Goal: Transaction & Acquisition: Purchase product/service

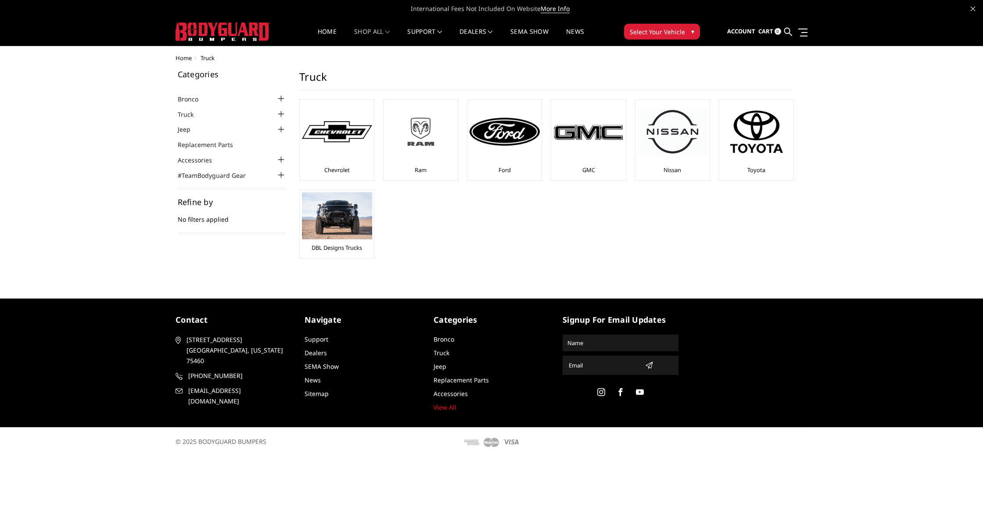
click at [473, 113] on div at bounding box center [505, 132] width 70 height 60
click at [348, 135] on img at bounding box center [337, 132] width 70 height 22
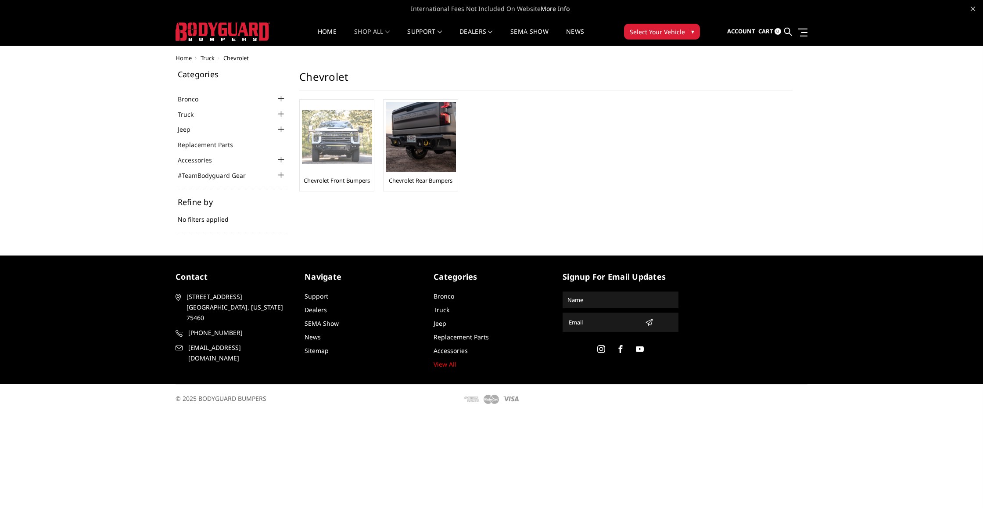
click at [347, 156] on img at bounding box center [337, 137] width 70 height 54
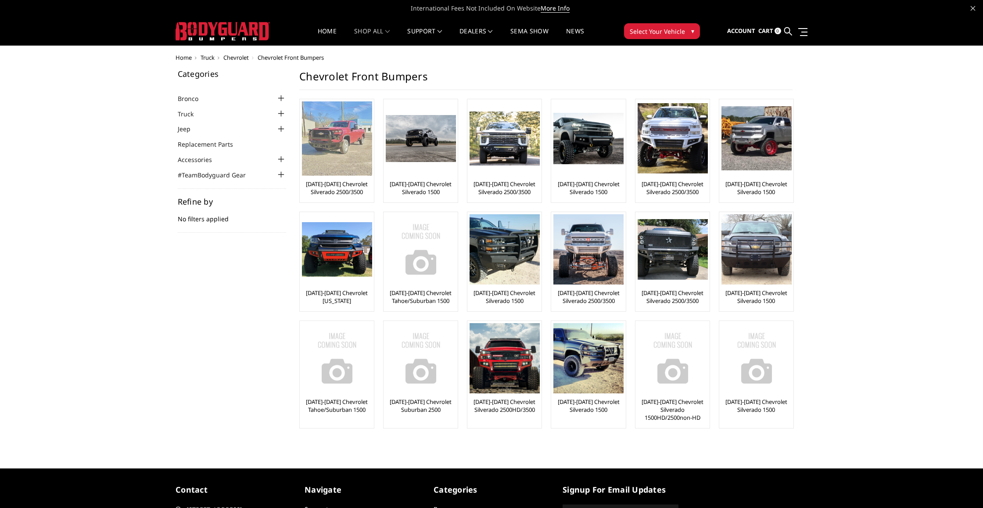
scroll to position [0, 0]
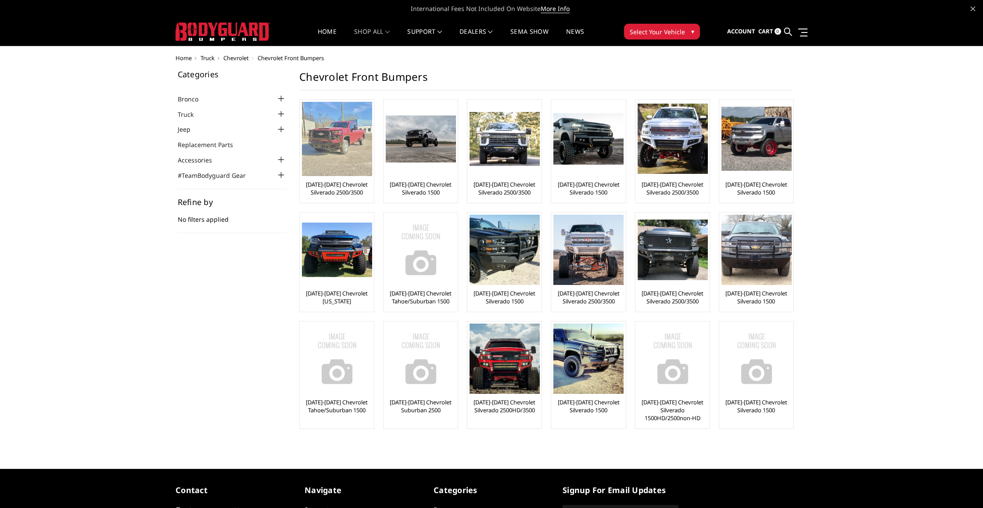
click at [345, 184] on link "[DATE]-[DATE] Chevrolet Silverado 2500/3500" at bounding box center [337, 188] width 70 height 16
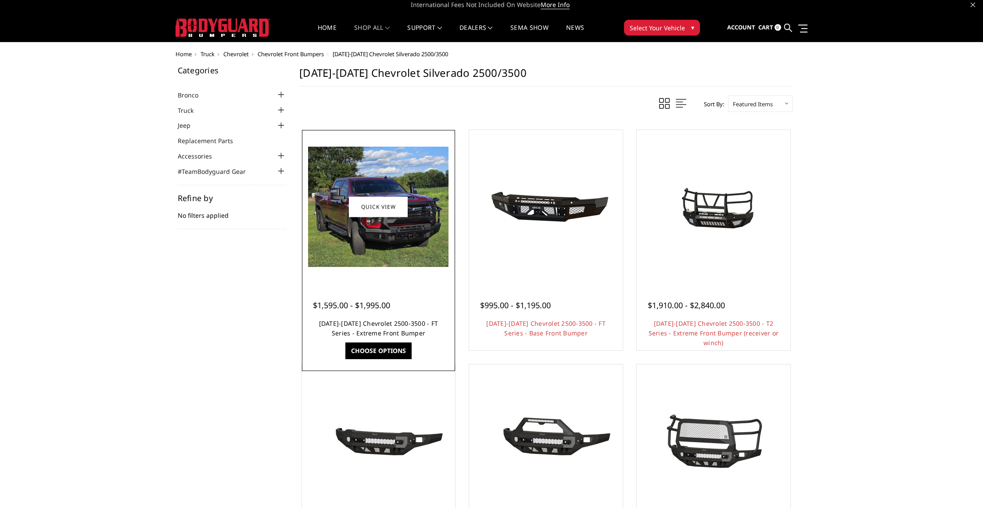
scroll to position [3, 0]
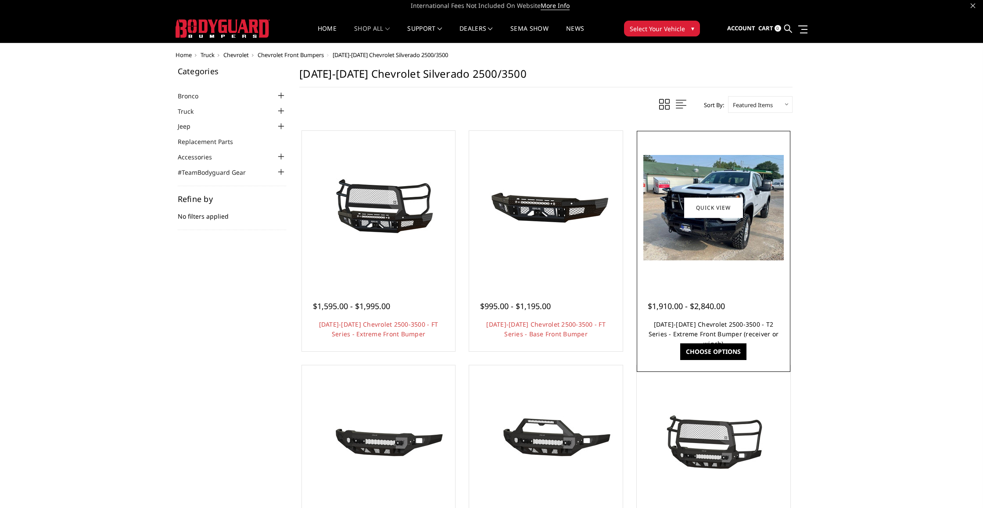
click at [691, 325] on link "[DATE]-[DATE] Chevrolet 2500-3500 - T2 Series - Extreme Front Bumper (receiver …" at bounding box center [714, 334] width 130 height 28
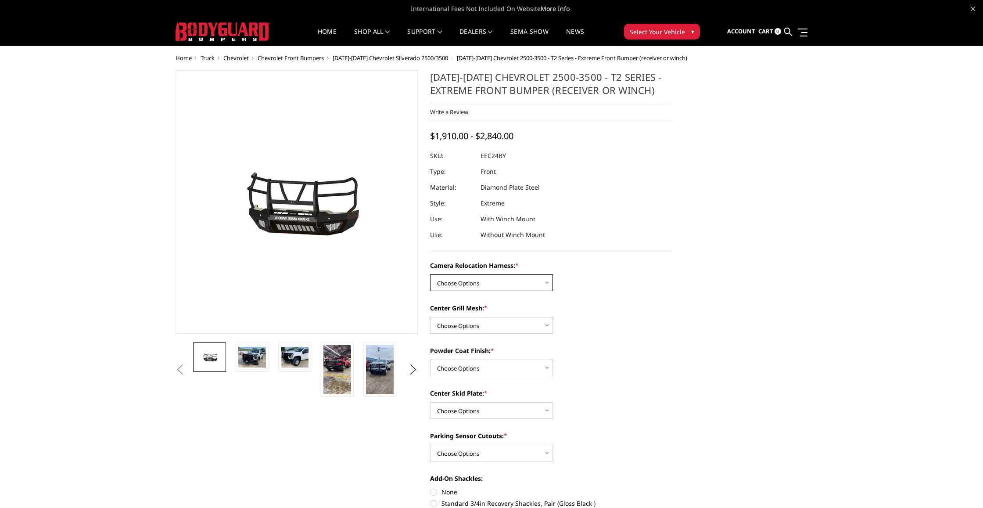
select select "3731"
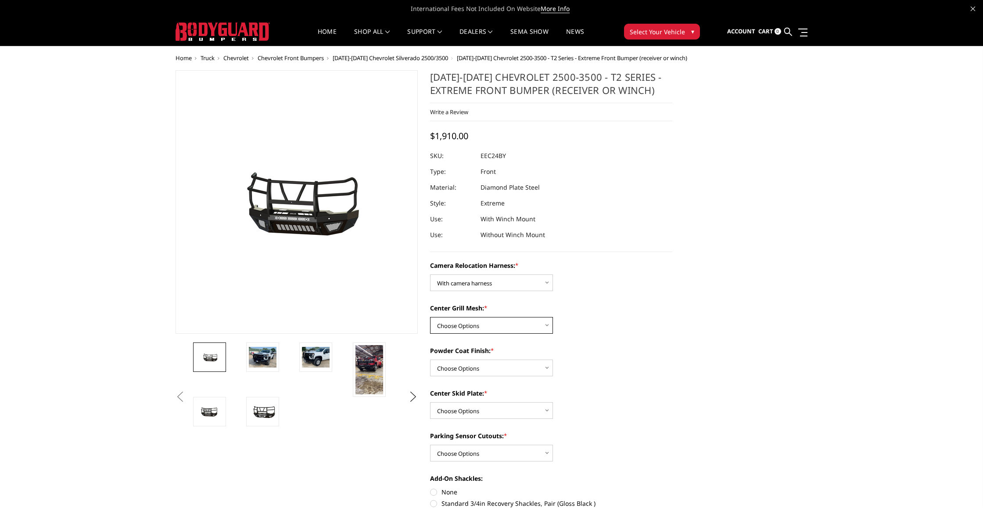
select select "3730"
select select "3727"
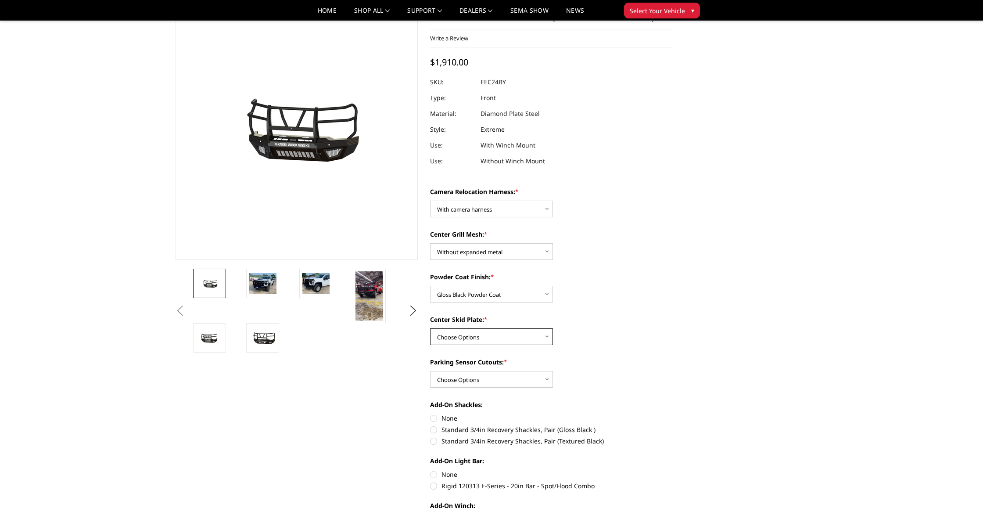
scroll to position [48, 0]
select select "3725"
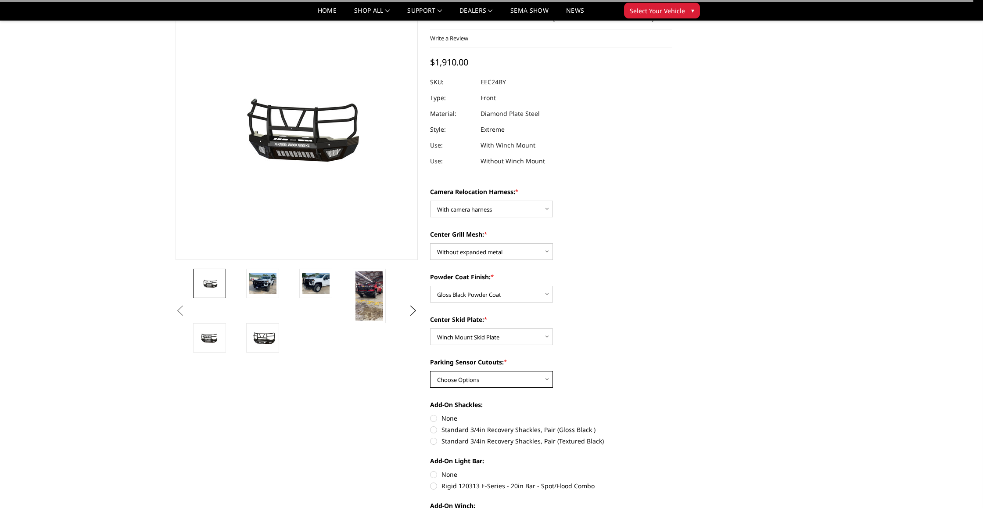
select select "3722"
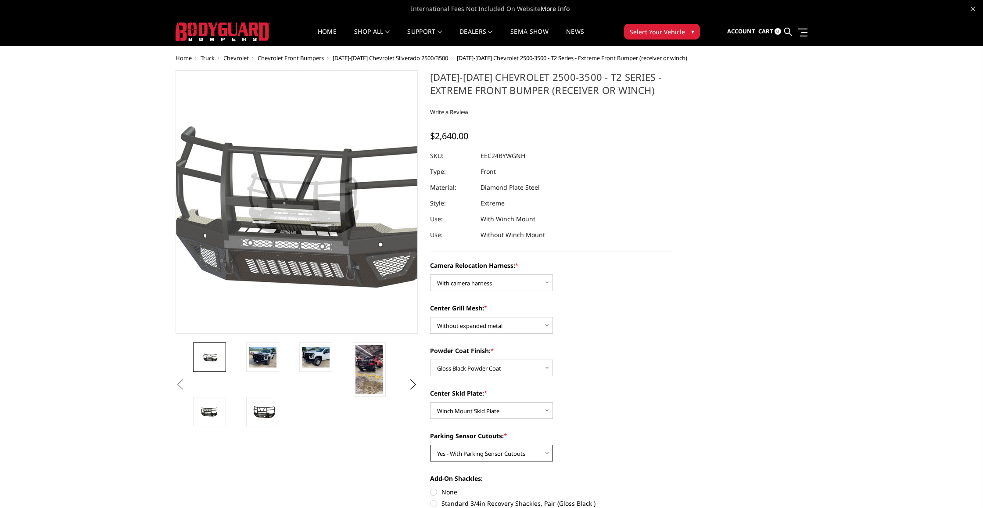
scroll to position [0, 0]
